Goal: Complete application form: Complete application form

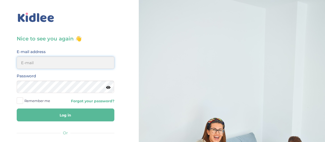
click at [84, 62] on input "email" at bounding box center [66, 62] width 98 height 12
type input "magretejim1@gmail.com"
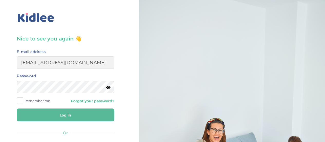
click at [83, 111] on button "Log in" at bounding box center [66, 114] width 98 height 13
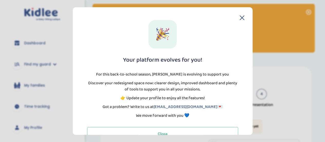
scroll to position [14, 0]
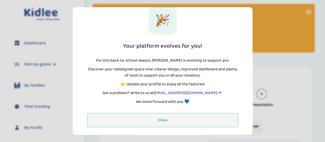
click at [200, 121] on button "Close" at bounding box center [162, 120] width 151 height 14
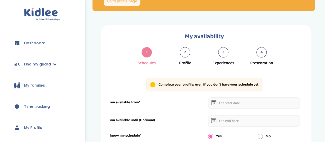
scroll to position [0, 0]
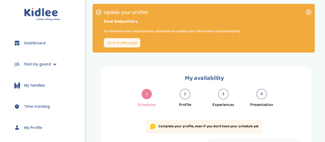
click at [129, 43] on font "Go to profile page" at bounding box center [122, 42] width 30 height 4
click at [133, 43] on font "Go to profile page" at bounding box center [122, 42] width 30 height 4
click at [307, 13] on icon at bounding box center [308, 12] width 5 height 5
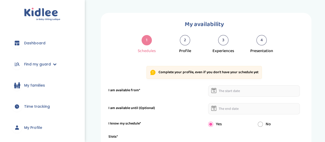
click at [188, 42] on div "2" at bounding box center [185, 40] width 10 height 10
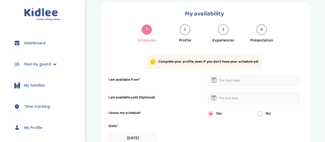
scroll to position [11, 0]
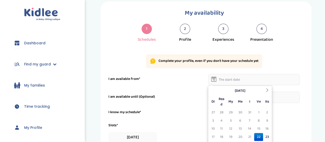
click at [234, 79] on input "text" at bounding box center [254, 79] width 92 height 11
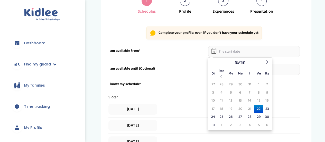
scroll to position [40, 0]
click at [259, 109] on font "22" at bounding box center [259, 108] width 4 height 6
type input "22-08-2025"
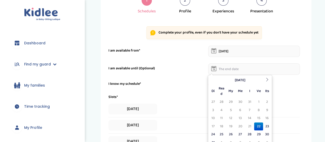
click at [251, 69] on input "text" at bounding box center [254, 68] width 92 height 11
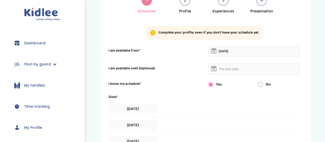
click at [288, 81] on div "No" at bounding box center [279, 84] width 50 height 6
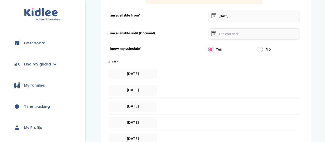
scroll to position [75, 0]
drag, startPoint x: 135, startPoint y: 73, endPoint x: 134, endPoint y: 89, distance: 15.4
click at [134, 89] on div "Slots* Monday Tuesday Wednesday THURSDAY Friday SATURDAY 12:00 has 19:00 Freque…" at bounding box center [203, 122] width 191 height 126
drag, startPoint x: 155, startPoint y: 58, endPoint x: 148, endPoint y: 75, distance: 18.6
click at [148, 75] on form "I am available from* 22-08-2025 I am available until (Optional) I know my sched…" at bounding box center [203, 135] width 191 height 250
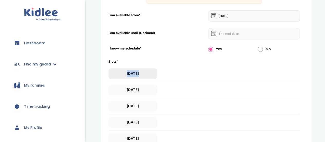
click at [148, 75] on span "[DATE]" at bounding box center [132, 73] width 49 height 11
select select "1"
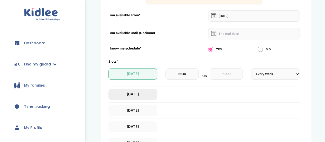
click at [140, 90] on span "[DATE]" at bounding box center [132, 94] width 49 height 11
select select "1"
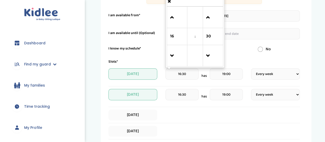
click at [185, 74] on input "16:30" at bounding box center [181, 73] width 33 height 11
click at [175, 19] on span at bounding box center [177, 18] width 14 height 14
click at [176, 54] on span at bounding box center [177, 56] width 14 height 14
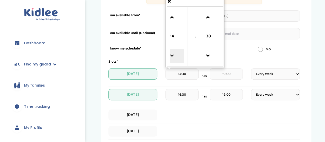
click at [176, 54] on span at bounding box center [177, 56] width 14 height 14
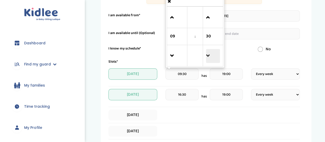
click at [214, 55] on span at bounding box center [213, 56] width 14 height 14
type input "09:00"
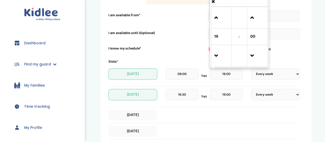
click at [234, 73] on input "19:00" at bounding box center [226, 73] width 33 height 11
click at [215, 20] on span at bounding box center [221, 18] width 14 height 14
click at [215, 50] on span at bounding box center [221, 56] width 14 height 14
type input "18:00"
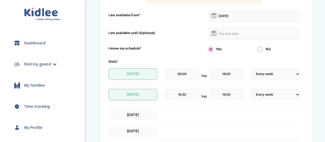
click at [295, 55] on form "I am available from* 22-08-2025 I am available until (Optional) I know my sched…" at bounding box center [203, 139] width 191 height 259
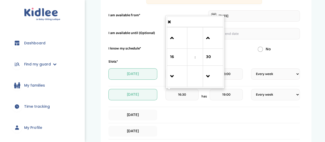
click at [191, 91] on input "16:30" at bounding box center [181, 94] width 33 height 11
click at [172, 39] on span at bounding box center [177, 38] width 14 height 14
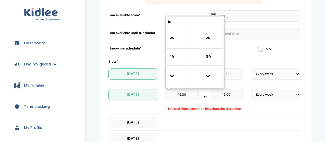
click at [171, 67] on td at bounding box center [177, 76] width 20 height 21
drag, startPoint x: 171, startPoint y: 67, endPoint x: 173, endPoint y: 78, distance: 11.2
click at [173, 78] on td at bounding box center [177, 76] width 20 height 21
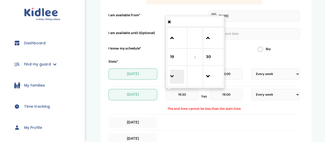
click at [173, 78] on span at bounding box center [177, 76] width 14 height 14
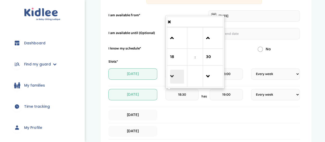
click at [173, 78] on span at bounding box center [177, 76] width 14 height 14
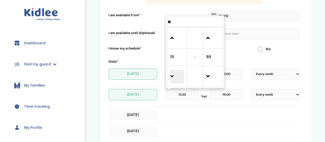
click at [173, 78] on span at bounding box center [177, 76] width 14 height 14
click at [210, 73] on span at bounding box center [213, 76] width 14 height 14
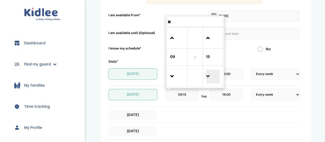
click at [210, 73] on span at bounding box center [213, 76] width 14 height 14
type input "09:00"
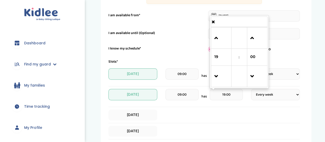
click at [234, 89] on input "19:00" at bounding box center [226, 94] width 33 height 11
click at [221, 76] on span at bounding box center [221, 76] width 14 height 14
type input "18:00"
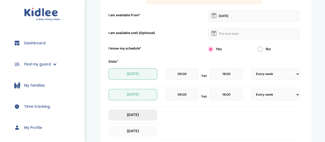
click at [139, 116] on font "[DATE]" at bounding box center [133, 114] width 12 height 6
select select "1"
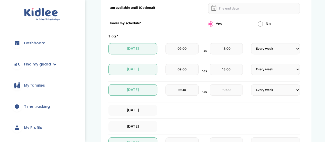
scroll to position [106, 0]
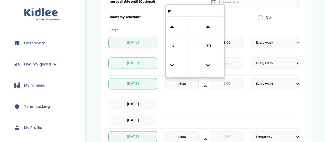
click at [180, 87] on input "16:30" at bounding box center [181, 83] width 33 height 11
click at [174, 30] on span at bounding box center [177, 27] width 14 height 14
click at [174, 59] on span at bounding box center [177, 66] width 14 height 14
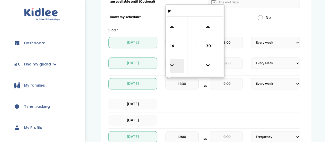
click at [174, 59] on span at bounding box center [177, 66] width 14 height 14
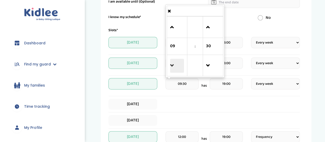
click at [174, 59] on span at bounding box center [177, 66] width 14 height 14
click at [173, 27] on span at bounding box center [177, 27] width 14 height 14
click at [212, 62] on span at bounding box center [213, 66] width 14 height 14
type input "09:00"
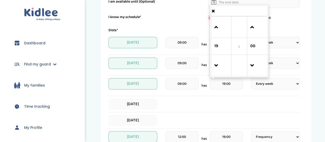
click at [234, 82] on input "19:00" at bounding box center [226, 83] width 33 height 11
click at [218, 67] on span at bounding box center [221, 66] width 14 height 14
type input "18:00"
click at [133, 101] on font "[DATE]" at bounding box center [133, 103] width 12 height 6
select select "1"
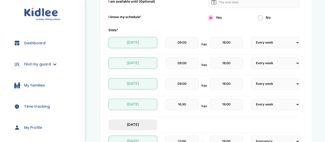
click at [132, 121] on font "[DATE]" at bounding box center [133, 124] width 12 height 6
select select "1"
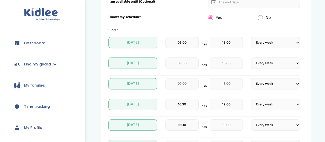
click at [184, 104] on input "16:30" at bounding box center [181, 103] width 33 height 11
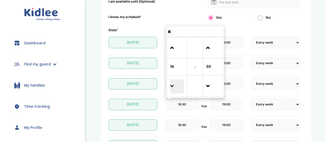
click at [178, 87] on span at bounding box center [177, 86] width 14 height 14
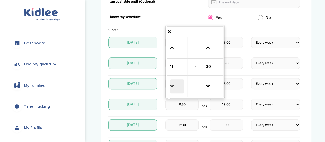
click at [178, 87] on span at bounding box center [177, 86] width 14 height 14
click at [213, 90] on span at bounding box center [213, 86] width 14 height 14
type input "09:00"
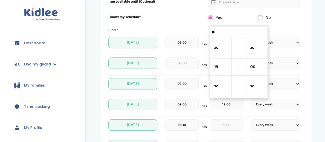
click at [232, 107] on input "19:00" at bounding box center [226, 103] width 33 height 11
click at [216, 88] on span at bounding box center [221, 86] width 14 height 14
type input "18:00"
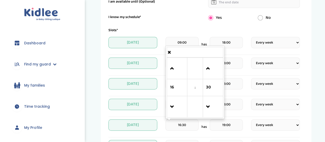
click at [192, 123] on input "16:30" at bounding box center [181, 124] width 33 height 11
click at [175, 110] on span at bounding box center [177, 107] width 14 height 14
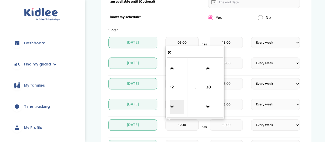
click at [175, 110] on span at bounding box center [177, 107] width 14 height 14
click at [209, 106] on span at bounding box center [213, 107] width 14 height 14
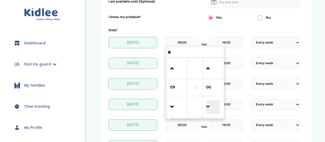
click at [209, 106] on span at bounding box center [213, 107] width 14 height 14
click at [209, 70] on span at bounding box center [213, 68] width 14 height 14
type input "09:00"
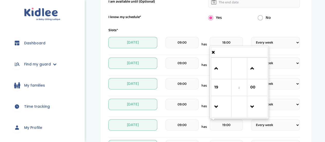
click at [231, 125] on input "19:00" at bounding box center [226, 124] width 33 height 11
click at [215, 105] on span at bounding box center [221, 107] width 14 height 14
click at [217, 74] on span at bounding box center [221, 68] width 14 height 14
type input "18:00"
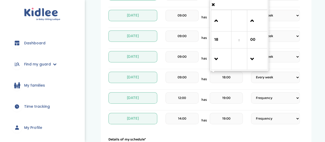
scroll to position [155, 0]
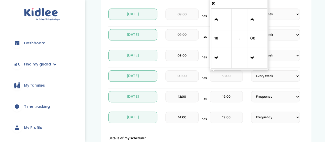
click at [225, 120] on input "19:00" at bounding box center [226, 116] width 33 height 11
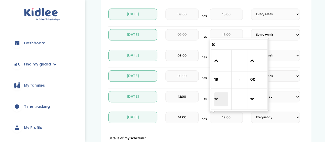
click at [223, 97] on span at bounding box center [221, 99] width 14 height 14
type input "18:00"
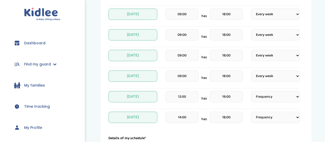
click at [262, 125] on div "Sunday 14:00 has 18:00 Frequency Every week Every 2 weeks Every month" at bounding box center [203, 118] width 191 height 15
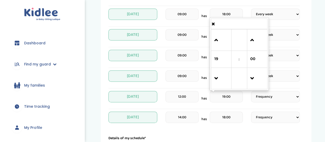
click at [231, 97] on input "19:00" at bounding box center [226, 96] width 33 height 11
click at [215, 78] on span at bounding box center [221, 78] width 14 height 14
type input "18:00"
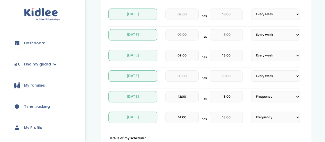
click at [254, 125] on div "Sunday 14:00 has 18:00 Frequency Every week Every 2 weeks Every month" at bounding box center [203, 118] width 191 height 15
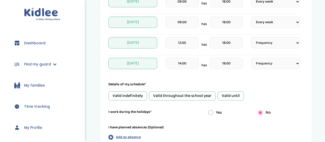
scroll to position [221, 0]
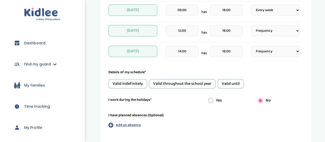
click at [228, 79] on div "Valid until" at bounding box center [231, 83] width 26 height 9
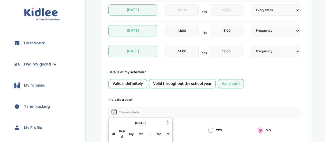
click at [148, 114] on input "text" at bounding box center [203, 111] width 191 height 11
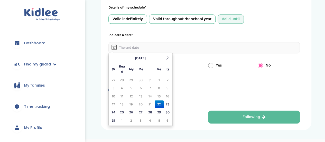
scroll to position [286, 0]
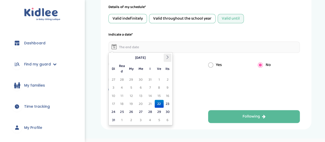
click at [169, 57] on icon at bounding box center [168, 57] width 4 height 4
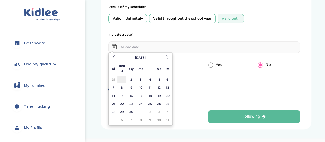
click at [123, 80] on td "1" at bounding box center [121, 79] width 9 height 8
type input "01-09-2025"
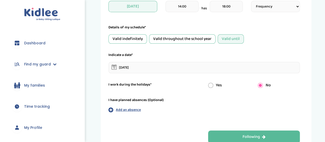
scroll to position [265, 0]
click at [211, 84] on input "radio" at bounding box center [210, 85] width 5 height 5
radio input "true"
radio input "false"
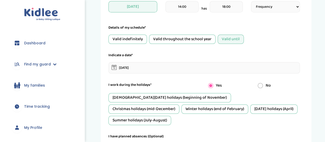
click at [171, 115] on div "Summer holidays (July-August)" at bounding box center [139, 119] width 63 height 9
click at [186, 108] on font "Winter holidays (end of February)" at bounding box center [215, 108] width 59 height 6
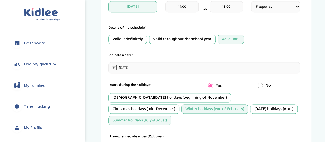
click at [254, 109] on font "Easter holidays (April)" at bounding box center [273, 108] width 39 height 6
click at [184, 98] on font "All Saints' Day holidays (beginning of November)" at bounding box center [170, 97] width 114 height 6
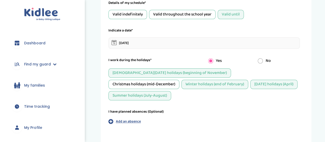
scroll to position [288, 0]
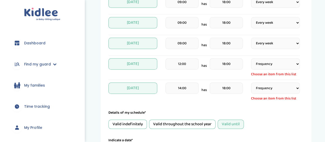
scroll to position [188, 0]
click at [285, 87] on select "Frequency Every week Every 2 weeks Every month" at bounding box center [275, 87] width 49 height 11
select select "1"
click at [251, 82] on select "Frequency Every week Every 2 weeks Every month" at bounding box center [275, 87] width 49 height 11
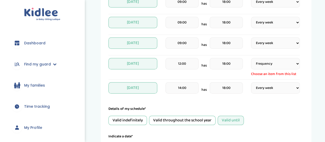
click at [284, 67] on select "Frequency Every week Every 2 weeks Every month" at bounding box center [275, 63] width 49 height 11
select select "1"
click at [251, 58] on select "Frequency Every week Every 2 weeks Every month" at bounding box center [275, 63] width 49 height 11
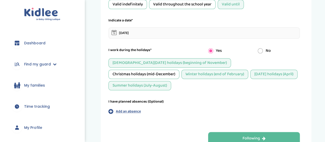
scroll to position [322, 0]
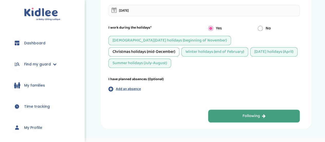
click at [271, 109] on button "Following" at bounding box center [254, 115] width 92 height 13
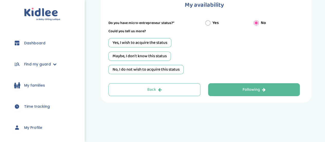
scroll to position [0, 0]
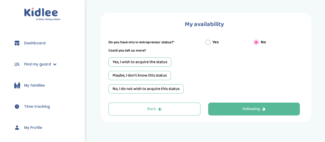
click at [171, 85] on font "No, I do not wish to acquire this status" at bounding box center [146, 88] width 67 height 6
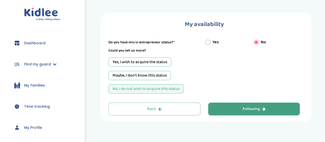
click at [232, 103] on button "Following" at bounding box center [254, 108] width 92 height 13
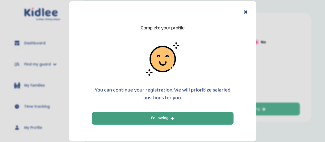
click at [202, 116] on button "Following" at bounding box center [163, 118] width 142 height 13
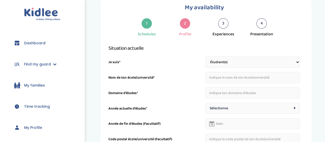
scroll to position [19, 0]
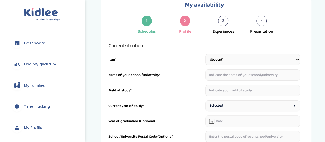
click at [226, 77] on input "text" at bounding box center [252, 74] width 95 height 11
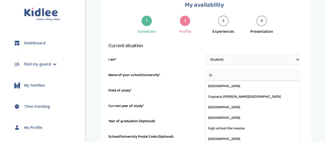
type input "l"
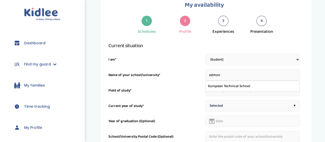
type input "edmon"
click at [251, 63] on select "Student) Employee Early childhood professional Retired Looking for a job Other" at bounding box center [252, 59] width 95 height 11
select select "6"
click at [205, 54] on select "Student) Employee Early childhood professional Retired Looking for a job Other" at bounding box center [252, 59] width 95 height 11
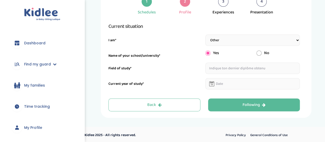
scroll to position [40, 0]
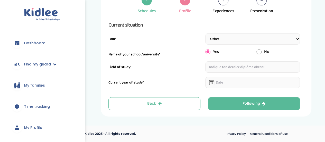
click at [253, 66] on input "text" at bounding box center [252, 66] width 95 height 11
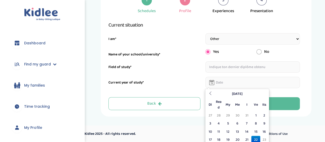
click at [250, 84] on input "text" at bounding box center [252, 82] width 95 height 11
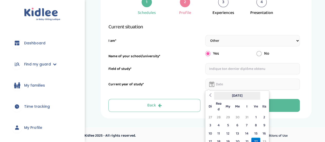
click at [232, 92] on font "August 2025" at bounding box center [237, 95] width 11 height 6
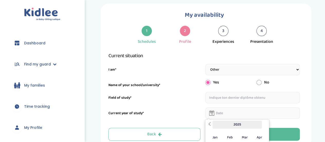
click at [247, 120] on th "2025" at bounding box center [236, 124] width 49 height 8
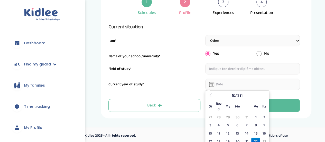
click at [254, 137] on td "22" at bounding box center [255, 141] width 9 height 8
type input "22-08-2025"
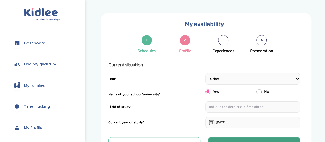
click at [256, 140] on font "Following" at bounding box center [250, 143] width 17 height 6
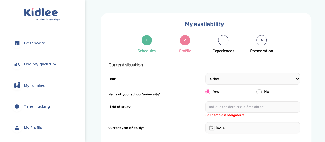
scroll to position [19, 0]
click at [246, 101] on input "text" at bounding box center [252, 106] width 95 height 11
type input "BAC"
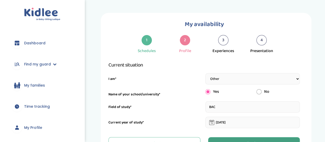
click at [254, 131] on div "My availability 1 Schedules 2 Profile 3 Experiences 4 Presentation Tell us your…" at bounding box center [206, 84] width 211 height 143
click at [269, 137] on button "Following" at bounding box center [254, 143] width 92 height 13
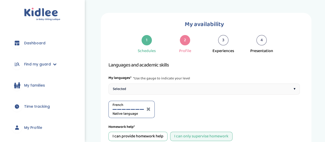
scroll to position [32, 0]
click at [242, 83] on div "Selected ▾" at bounding box center [203, 88] width 191 height 11
drag, startPoint x: 168, startPoint y: 76, endPoint x: 192, endPoint y: 77, distance: 24.2
click at [192, 109] on div at bounding box center [176, 109] width 31 height 1
click at [192, 109] on div at bounding box center [191, 109] width 4 height 1
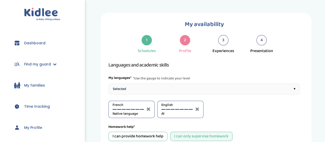
scroll to position [60, 0]
click at [159, 133] on font "I can provide homework help" at bounding box center [138, 136] width 51 height 6
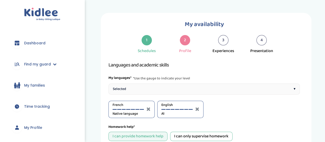
scroll to position [178, 0]
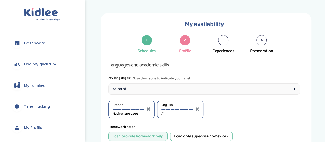
scroll to position [266, 0]
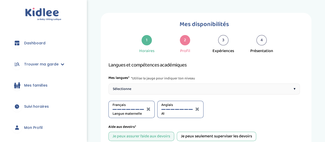
select select "6eme"
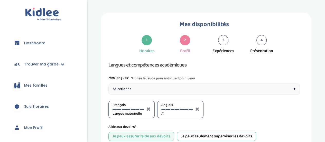
select select "CM2"
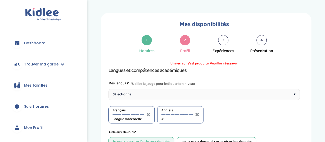
scroll to position [31, 0]
click at [150, 112] on icon at bounding box center [148, 114] width 4 height 5
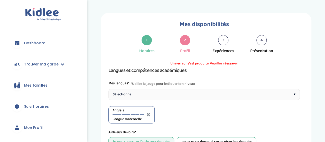
click at [164, 89] on div "Sélectionne ▾" at bounding box center [203, 94] width 191 height 11
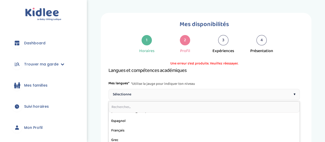
scroll to position [63, 0]
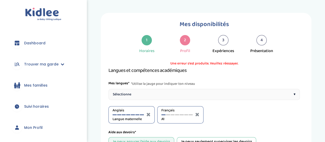
click at [190, 107] on div "Français A1" at bounding box center [176, 114] width 31 height 14
click at [168, 107] on div "Français A1" at bounding box center [176, 114] width 31 height 14
drag, startPoint x: 168, startPoint y: 83, endPoint x: 191, endPoint y: 83, distance: 23.1
click at [191, 114] on div at bounding box center [176, 114] width 31 height 1
click at [191, 114] on div at bounding box center [191, 114] width 4 height 1
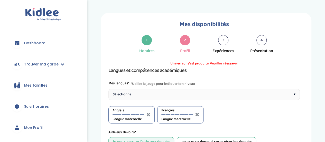
click at [186, 114] on div at bounding box center [186, 114] width 4 height 1
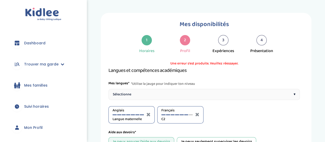
scroll to position [241, 0]
